Goal: Information Seeking & Learning: Learn about a topic

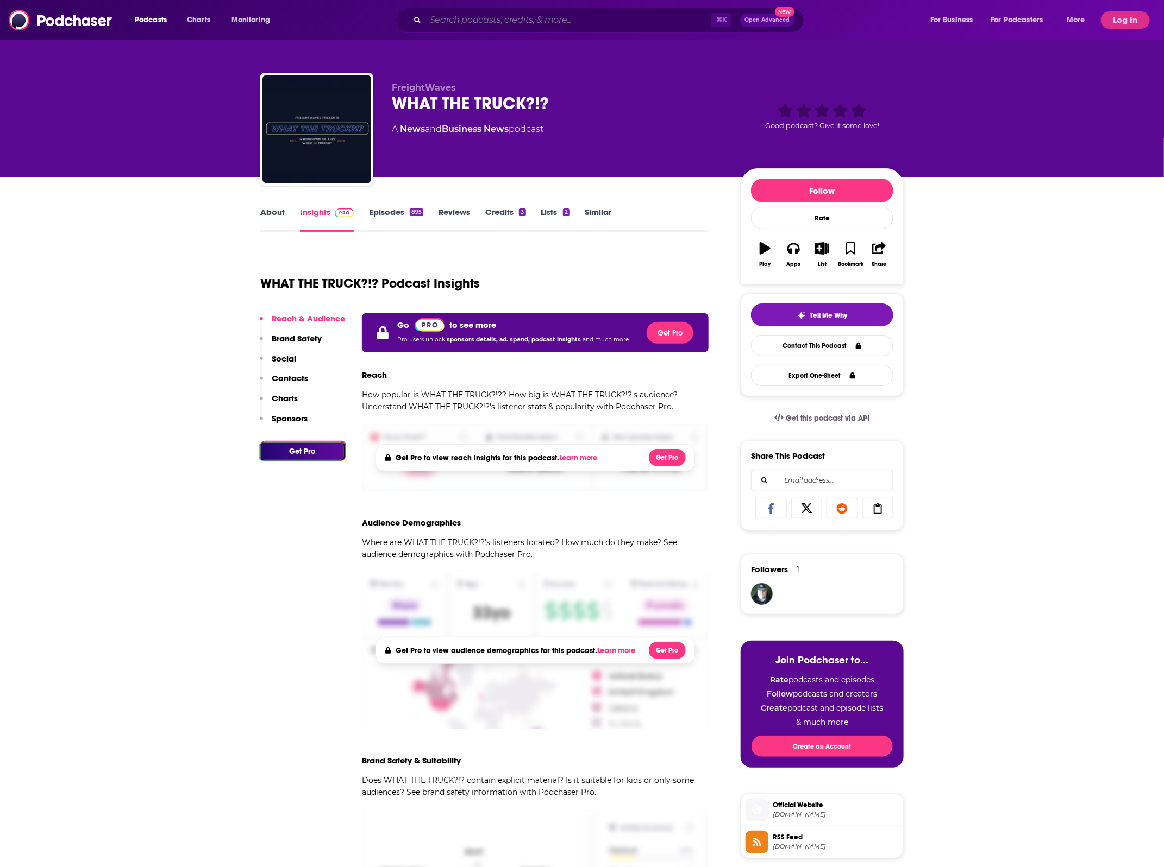
click at [472, 14] on input "Search podcasts, credits, & more..." at bounding box center [568, 19] width 286 height 17
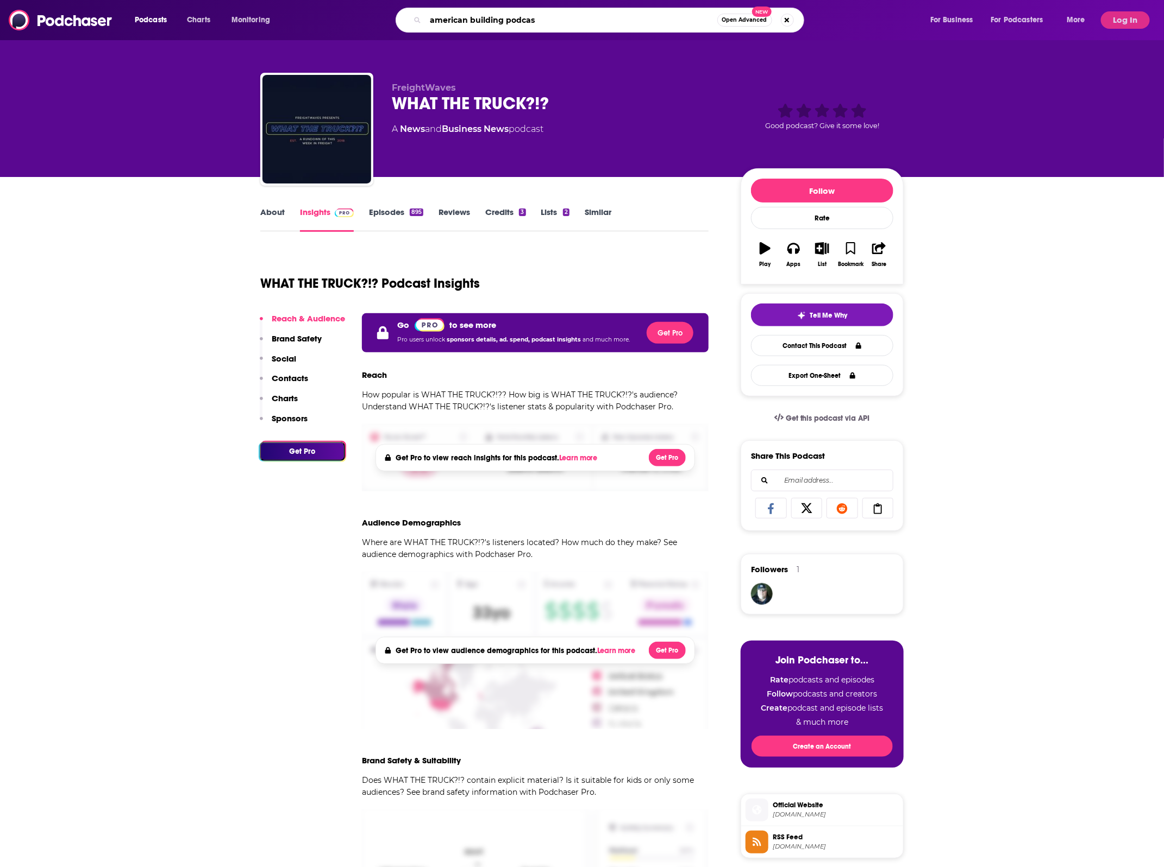
type input "american building podcast"
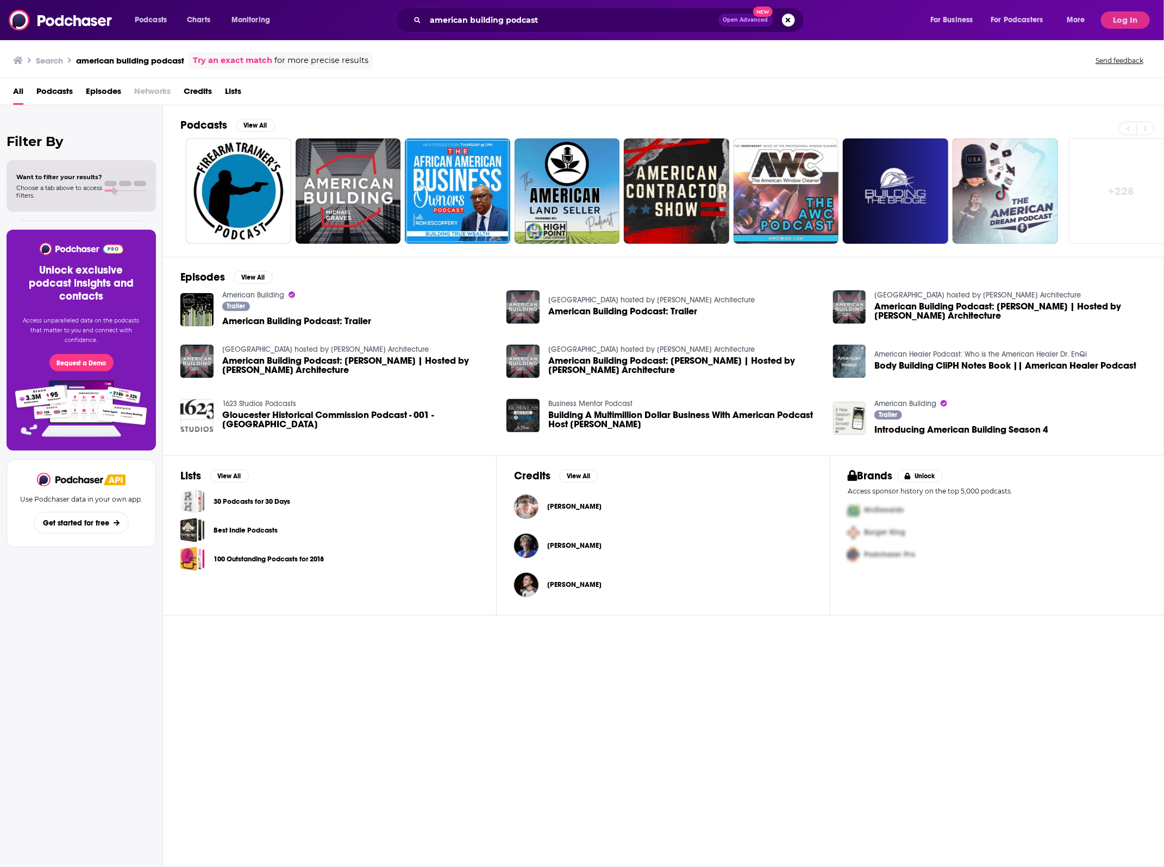
click at [327, 322] on span "American Building Podcast: Trailer" at bounding box center [296, 321] width 149 height 9
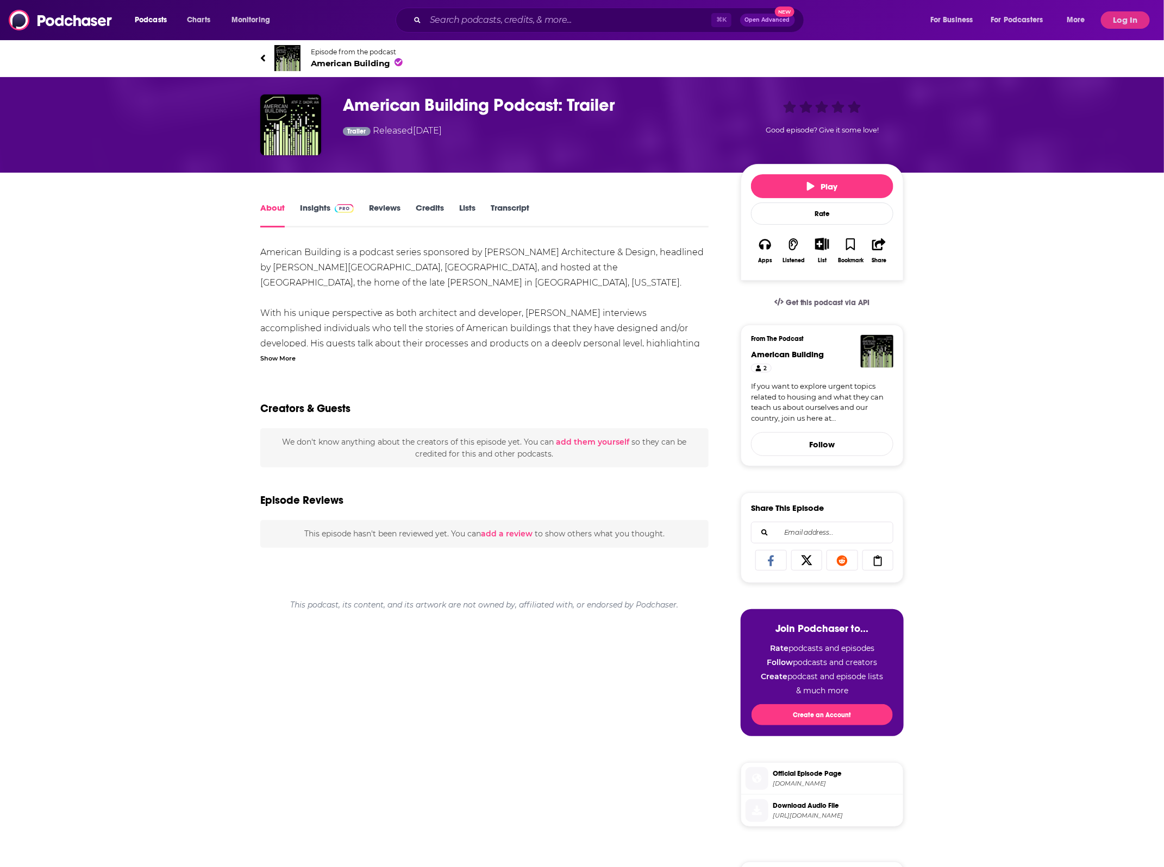
click at [340, 203] on span at bounding box center [344, 208] width 19 height 10
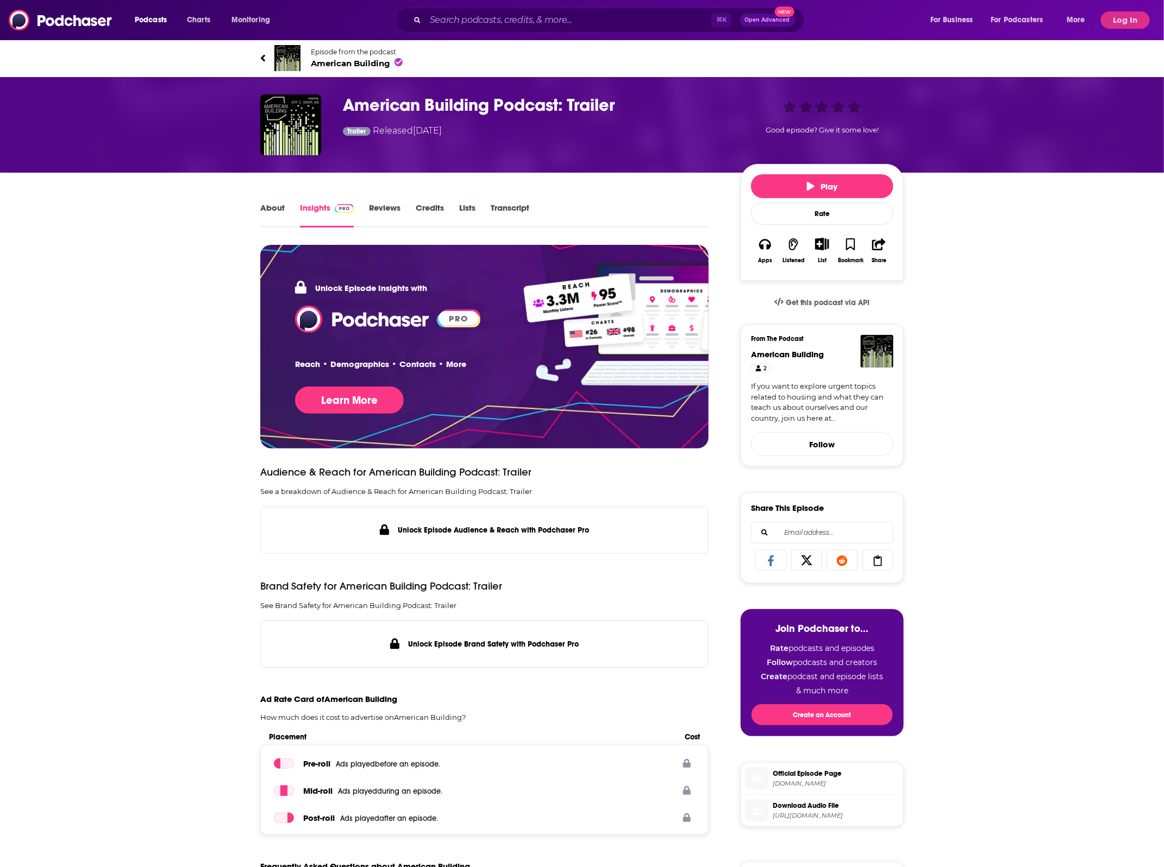
click at [329, 205] on link "Insights" at bounding box center [327, 215] width 54 height 25
click at [1114, 22] on button "Log In" at bounding box center [1125, 19] width 49 height 17
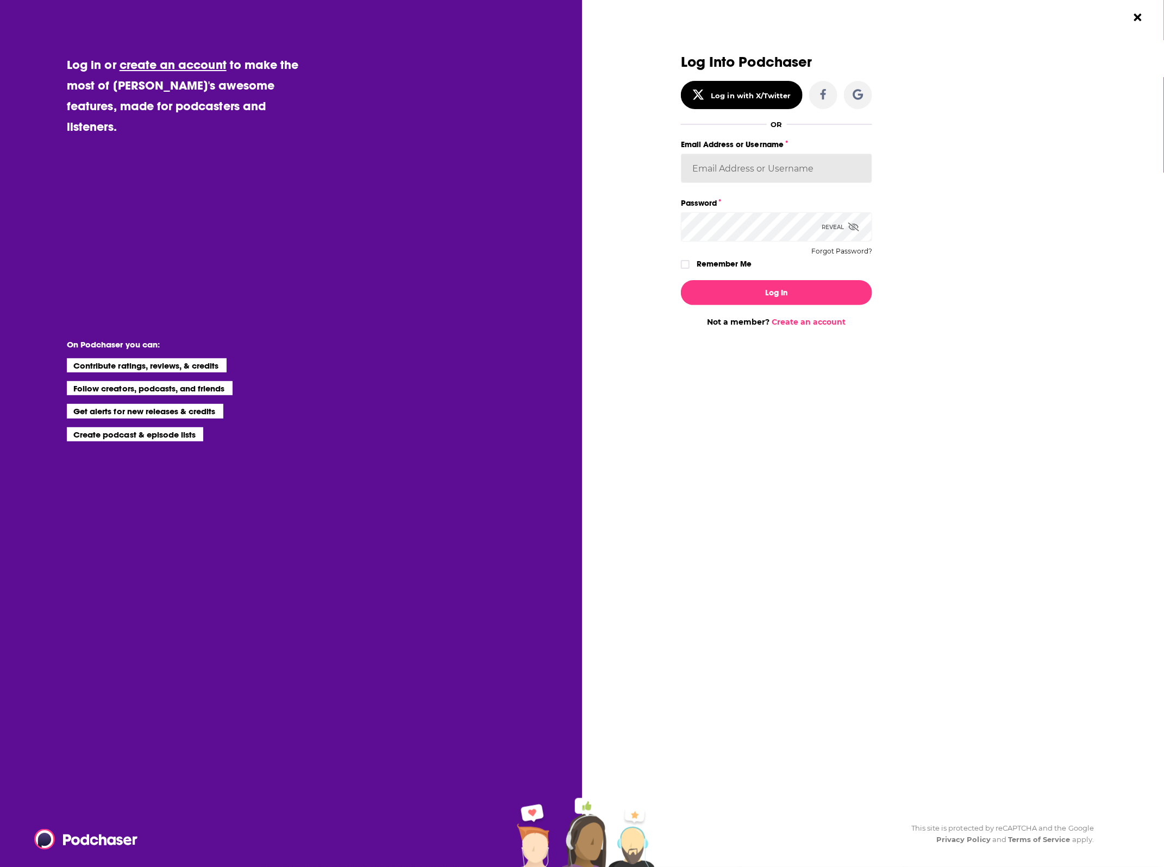
click at [780, 164] on input "Email Address or Username" at bounding box center [776, 168] width 191 height 29
click at [752, 167] on input "Email Address or Username" at bounding box center [776, 168] width 191 height 29
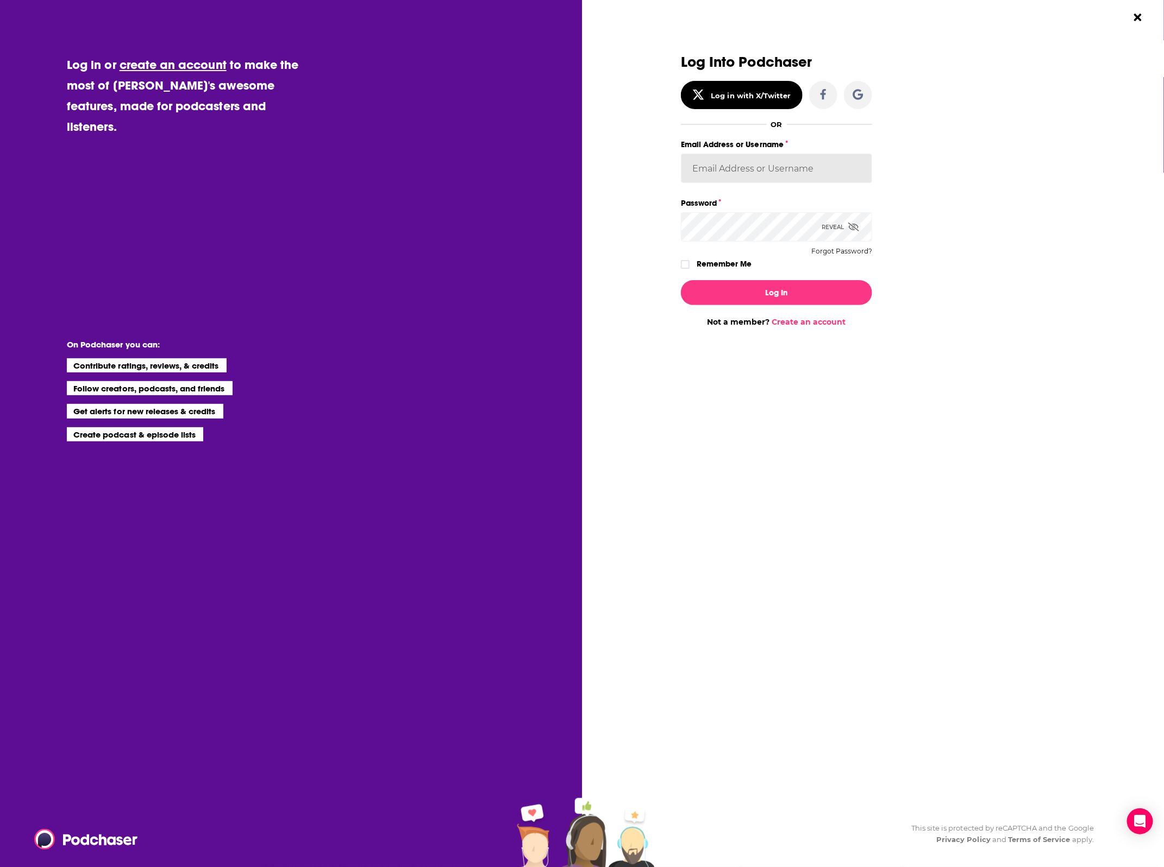
type input "editaivancevic@slingstone.com"
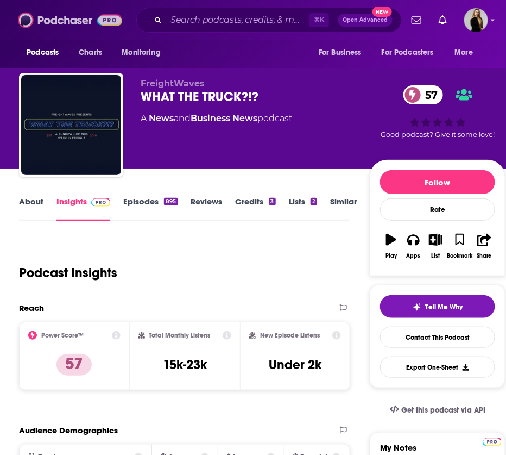
click at [27, 21] on img at bounding box center [70, 20] width 104 height 21
